Goal: Find specific page/section: Find specific page/section

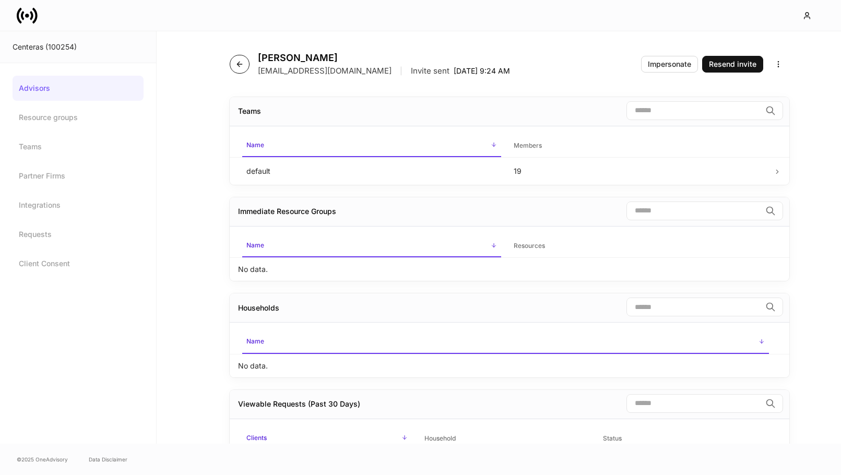
click at [242, 62] on icon "button" at bounding box center [239, 64] width 8 height 8
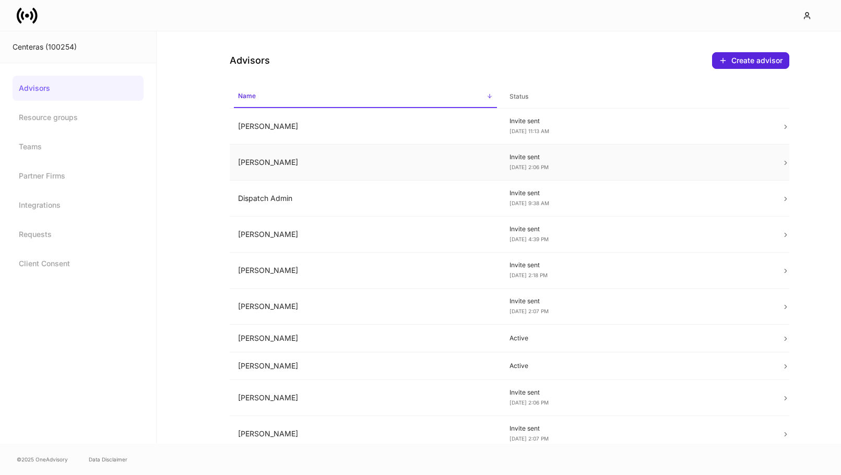
click at [399, 155] on td "[PERSON_NAME]" at bounding box center [366, 163] width 272 height 36
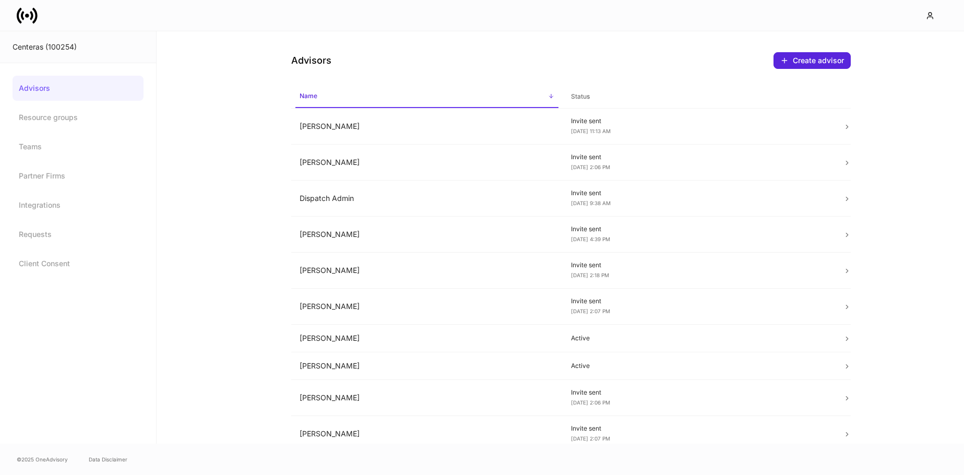
click at [26, 19] on icon at bounding box center [27, 15] width 21 height 21
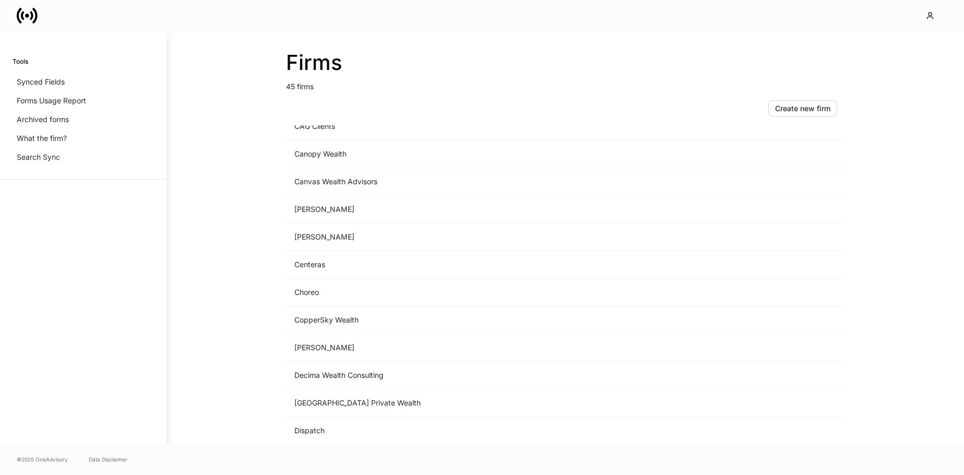
scroll to position [963, 0]
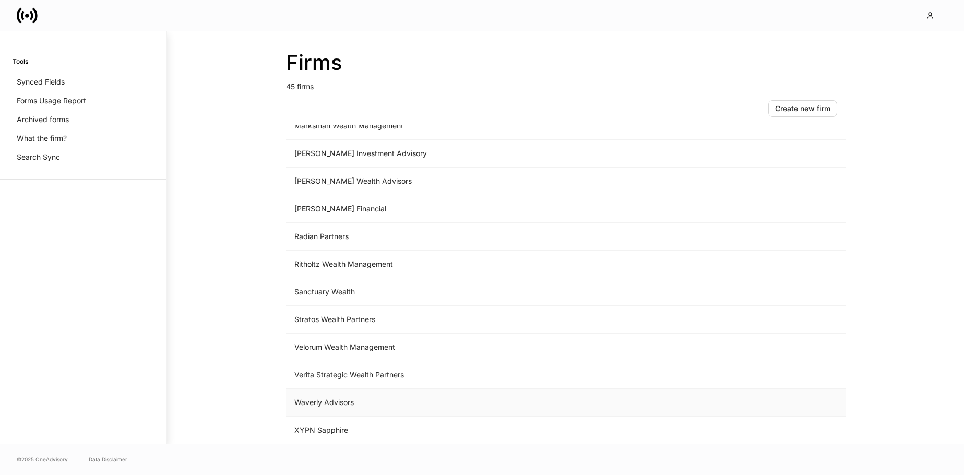
click at [339, 401] on td "Waverly Advisors" at bounding box center [479, 403] width 386 height 28
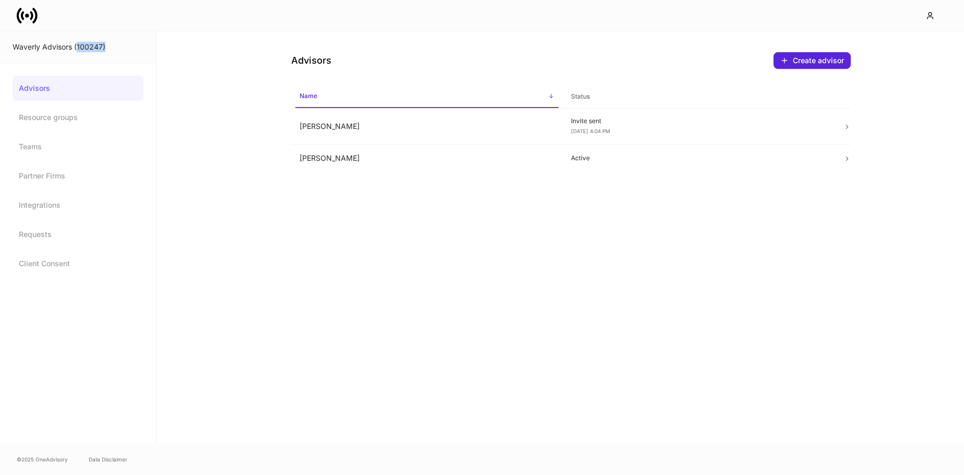
drag, startPoint x: 109, startPoint y: 47, endPoint x: 76, endPoint y: 46, distance: 32.4
click at [76, 46] on div "Waverly Advisors (100247)" at bounding box center [78, 47] width 131 height 10
copy div "100247)"
click at [105, 50] on div "Waverly Advisors (100247)" at bounding box center [78, 47] width 156 height 32
drag, startPoint x: 78, startPoint y: 47, endPoint x: 100, endPoint y: 44, distance: 22.7
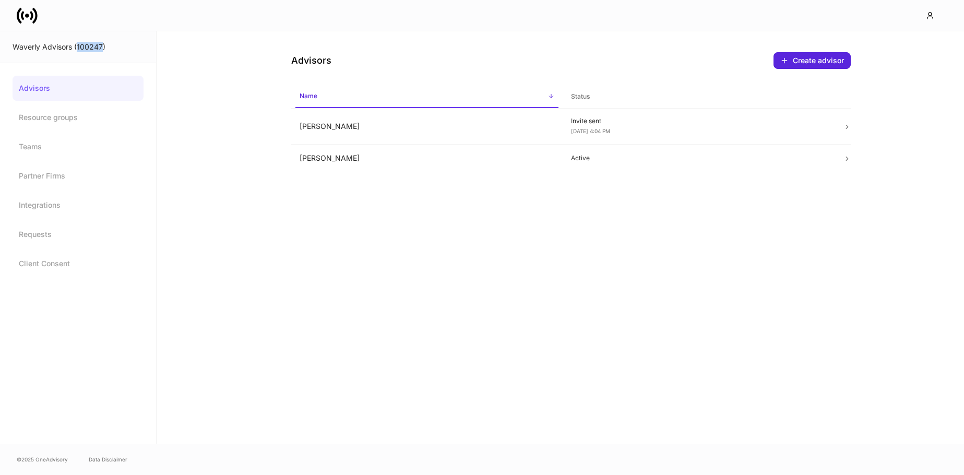
click at [101, 44] on div "Waverly Advisors (100247)" at bounding box center [78, 47] width 131 height 10
copy div "100247"
